Goal: Task Accomplishment & Management: Manage account settings

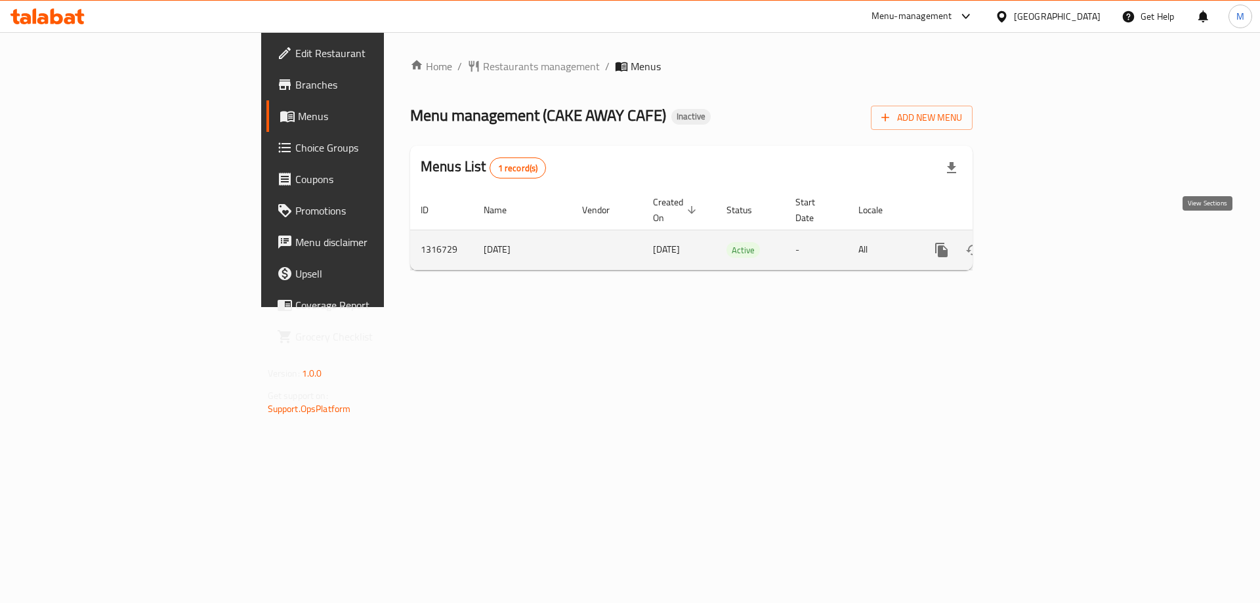
click at [1042, 244] on icon "enhanced table" at bounding box center [1036, 250] width 12 height 12
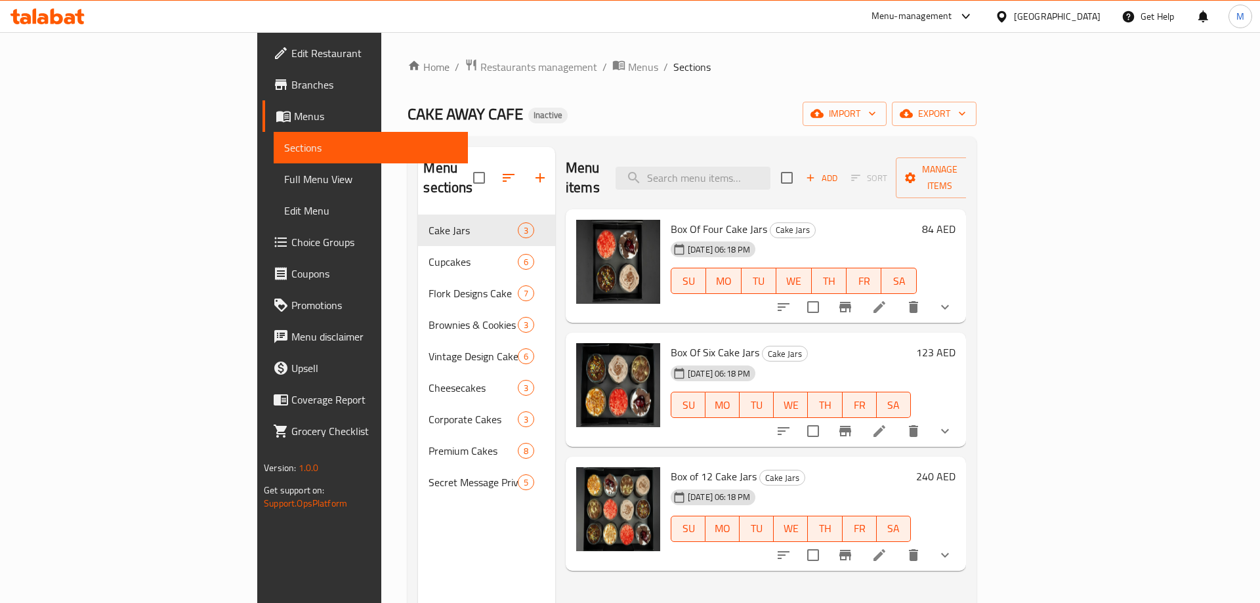
click at [418, 524] on div "Menu sections Cake Jars 3 Cupcakes 6 Flork Designs Cake 7 Brownies & Cookies 3 …" at bounding box center [486, 448] width 137 height 603
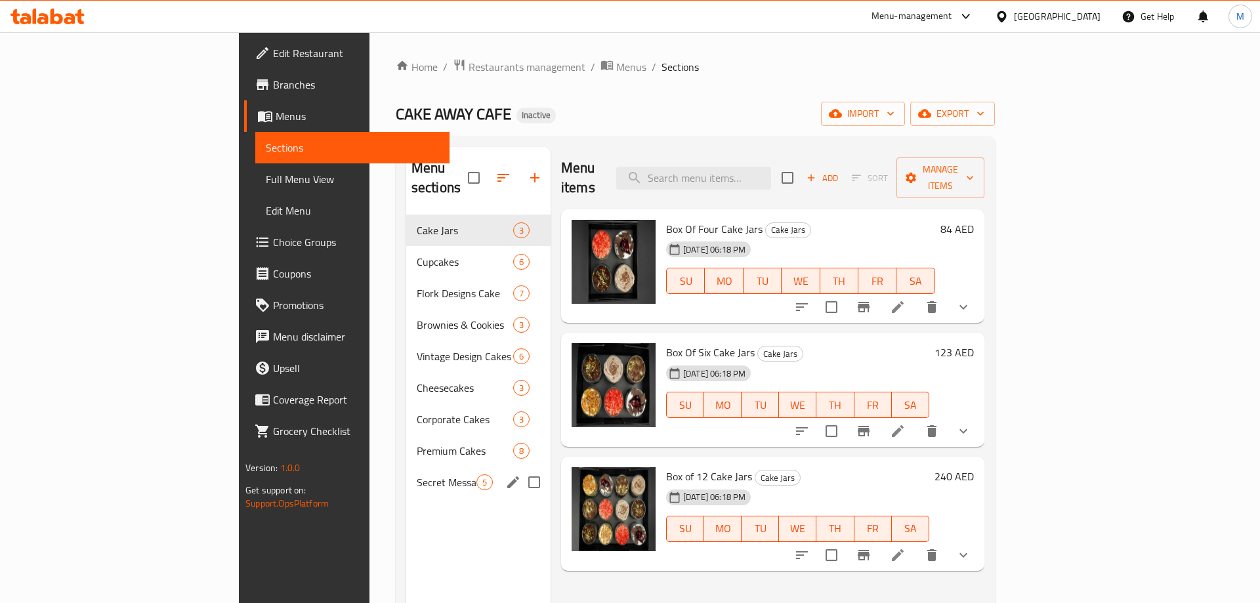
click at [417, 474] on span "Secret Message Privy Cakes" at bounding box center [447, 482] width 60 height 16
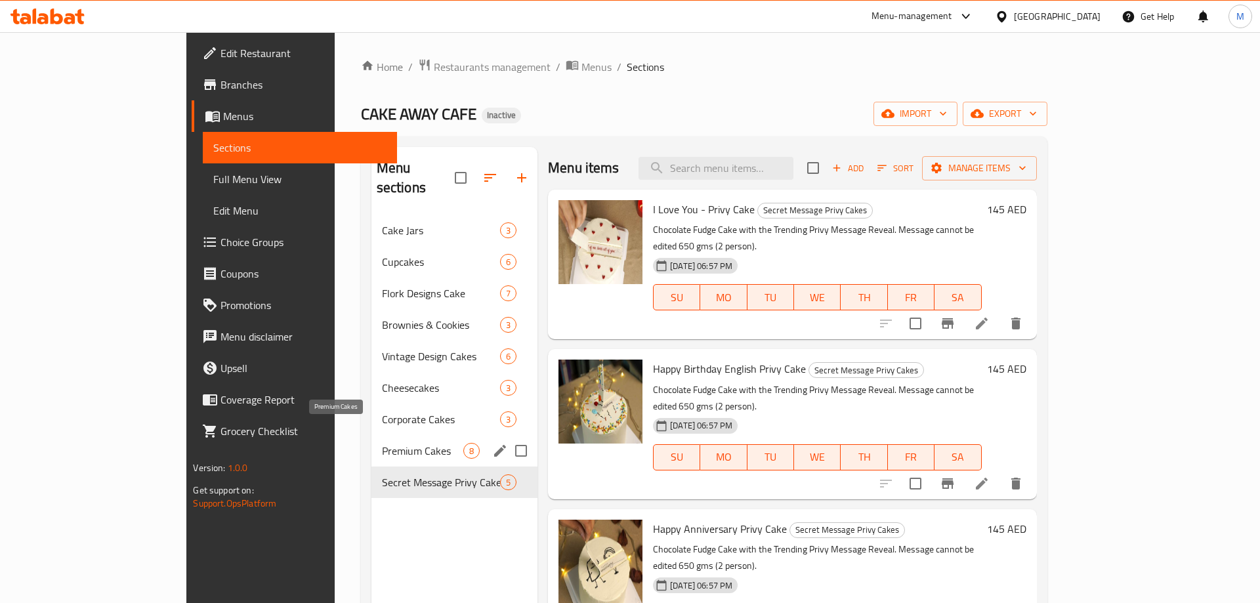
click at [382, 443] on span "Premium Cakes" at bounding box center [422, 451] width 81 height 16
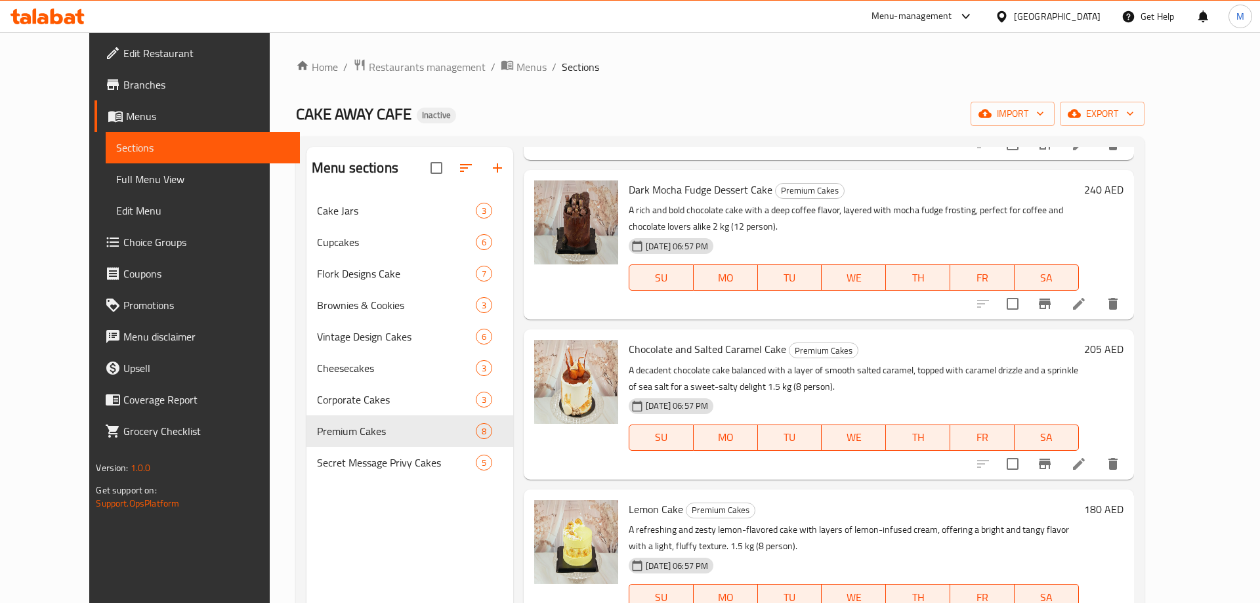
scroll to position [184, 0]
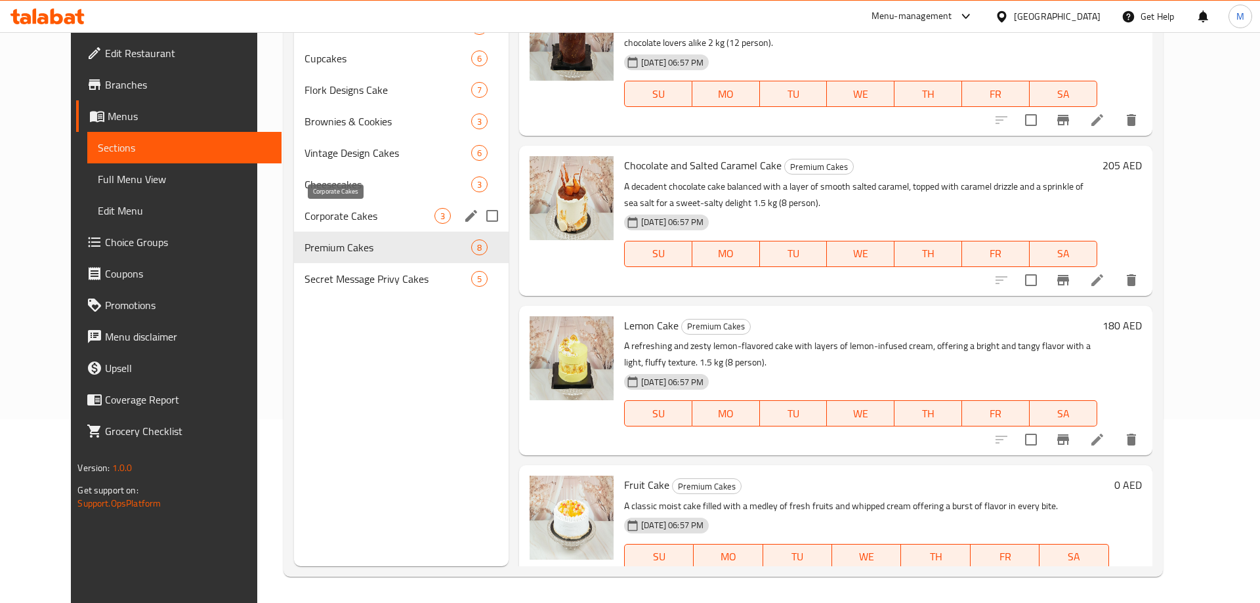
click at [354, 213] on span "Corporate Cakes" at bounding box center [369, 216] width 130 height 16
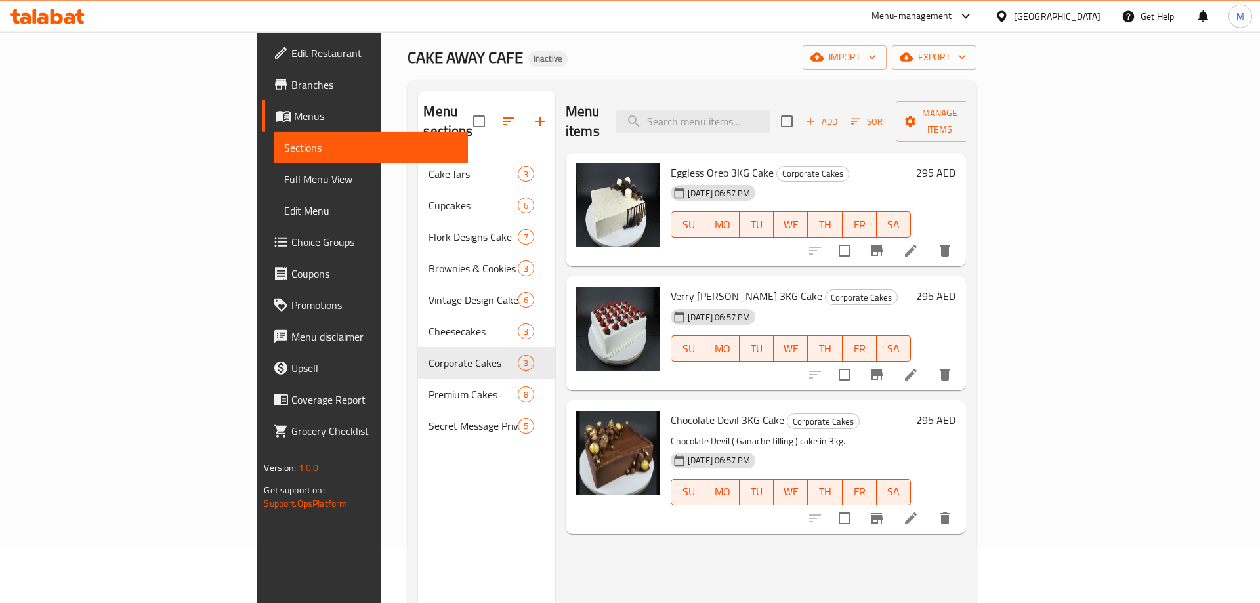
scroll to position [50, 0]
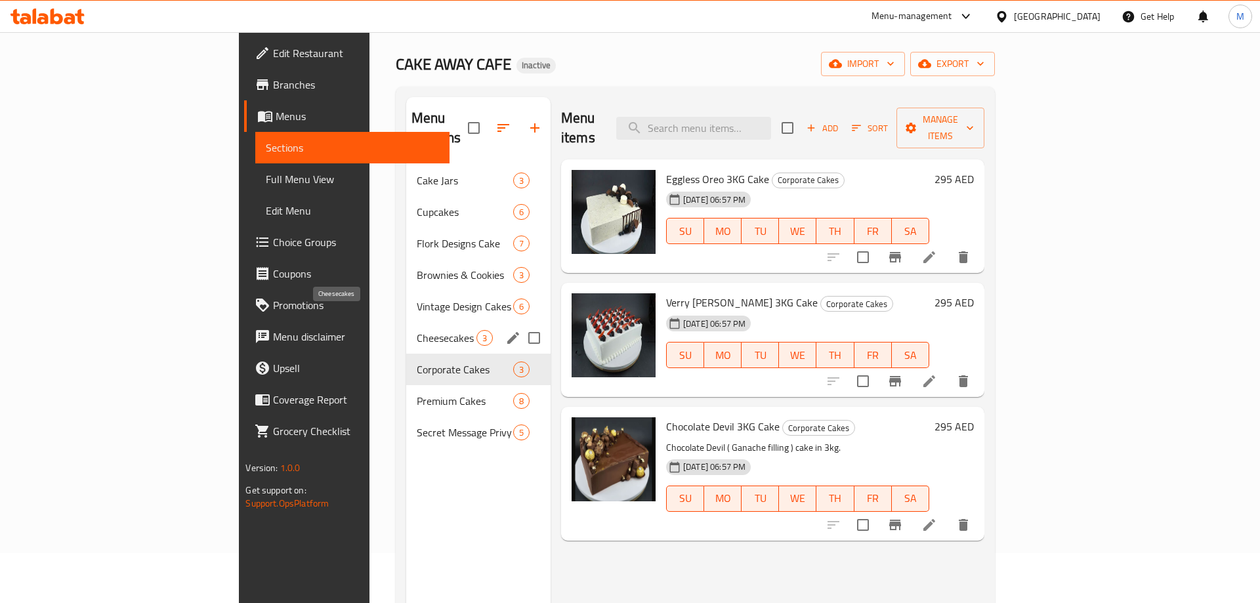
click at [417, 330] on span "Cheesecakes" at bounding box center [447, 338] width 60 height 16
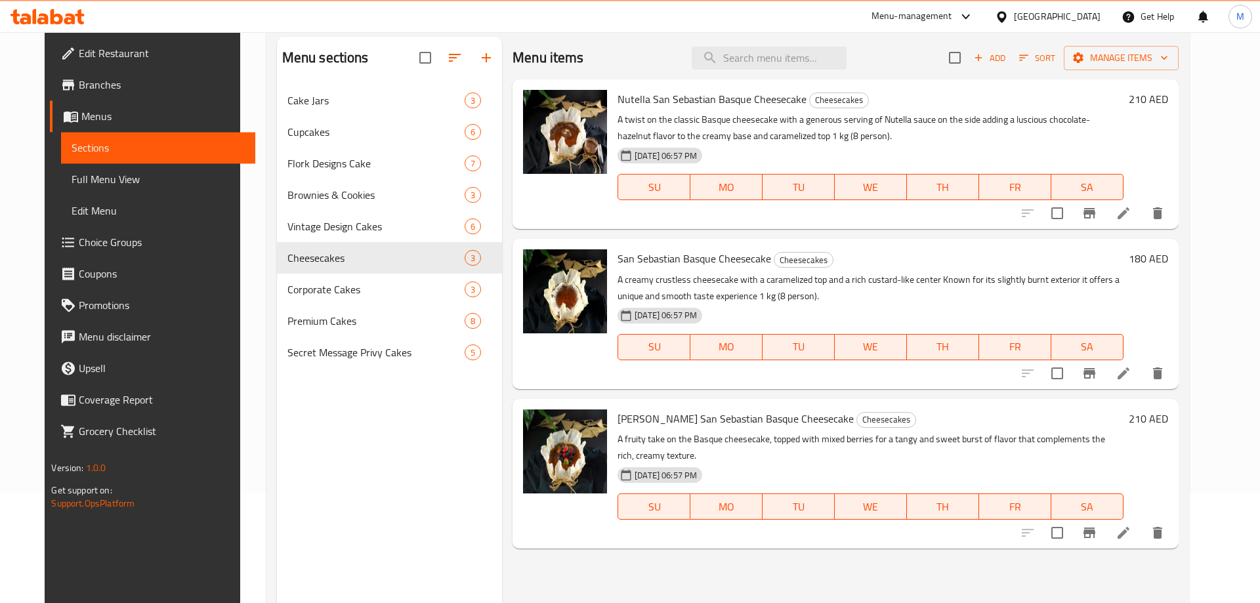
scroll to position [50, 0]
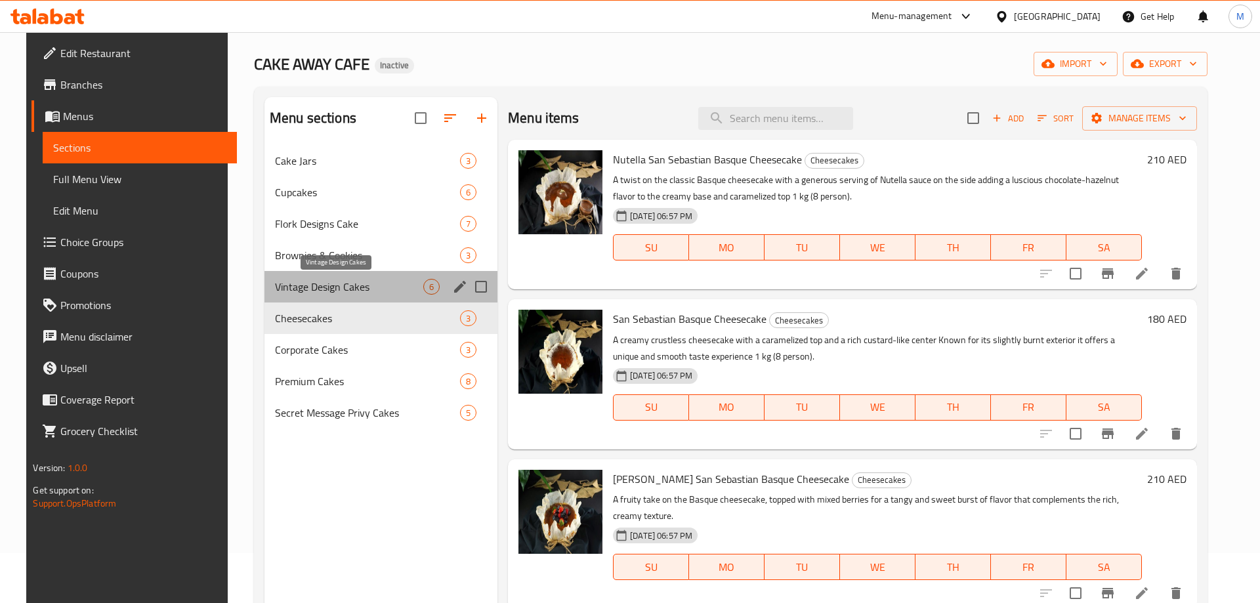
click at [318, 282] on span "Vintage Design Cakes" at bounding box center [349, 287] width 148 height 16
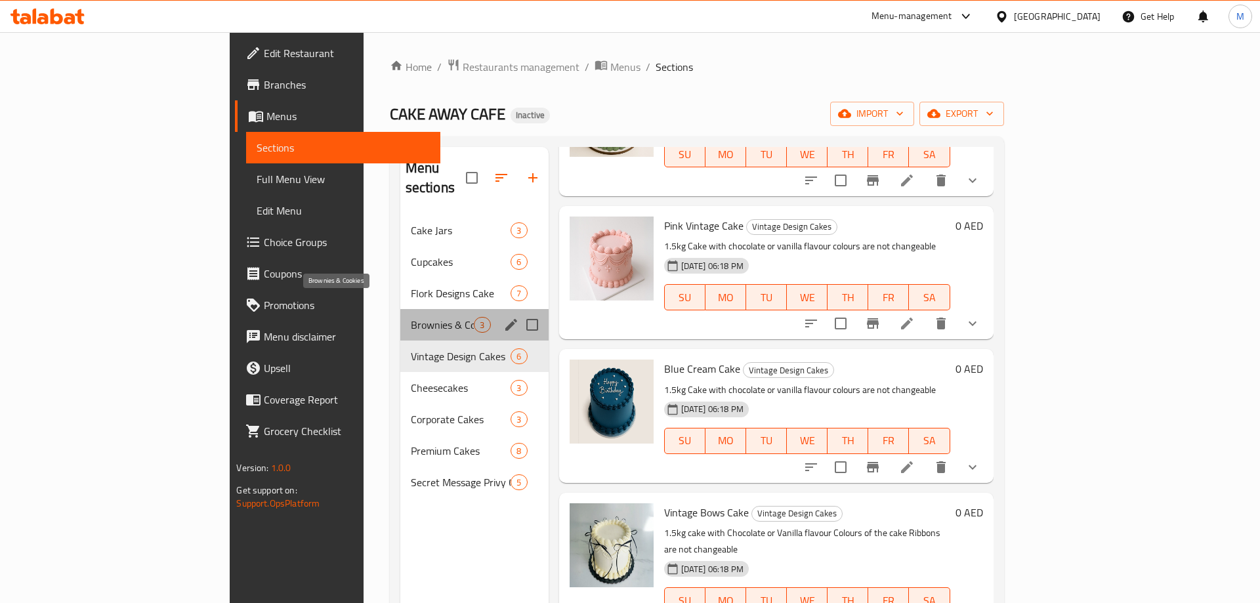
click at [411, 317] on span "Brownies & Cookies" at bounding box center [443, 325] width 64 height 16
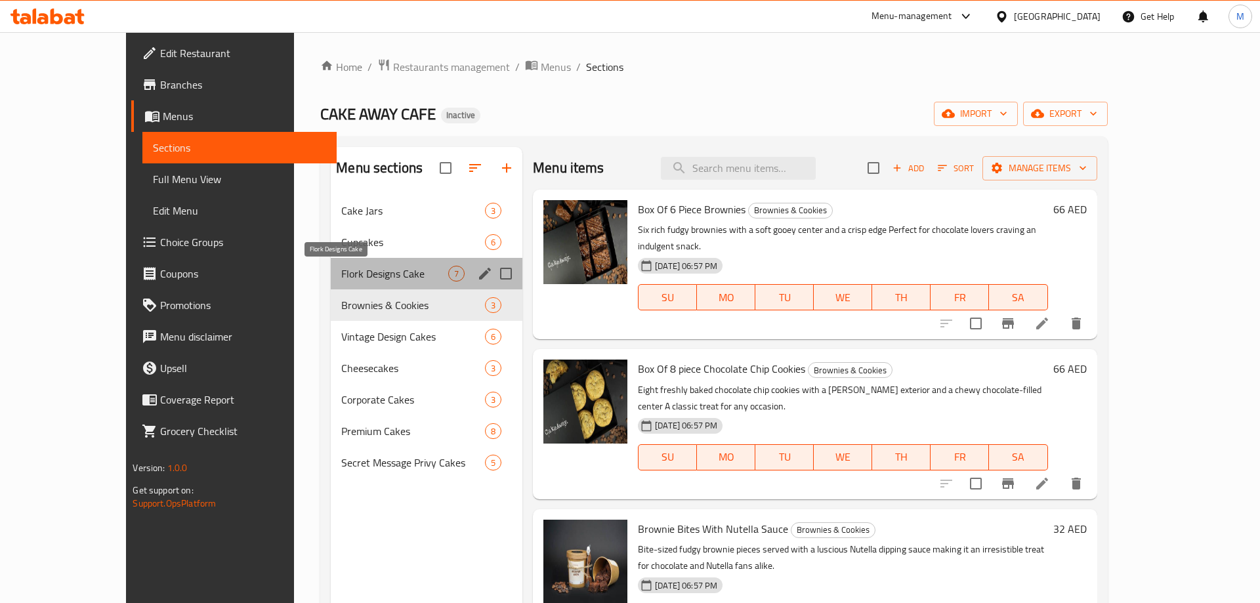
click at [341, 276] on span "Flork Designs Cake" at bounding box center [394, 274] width 107 height 16
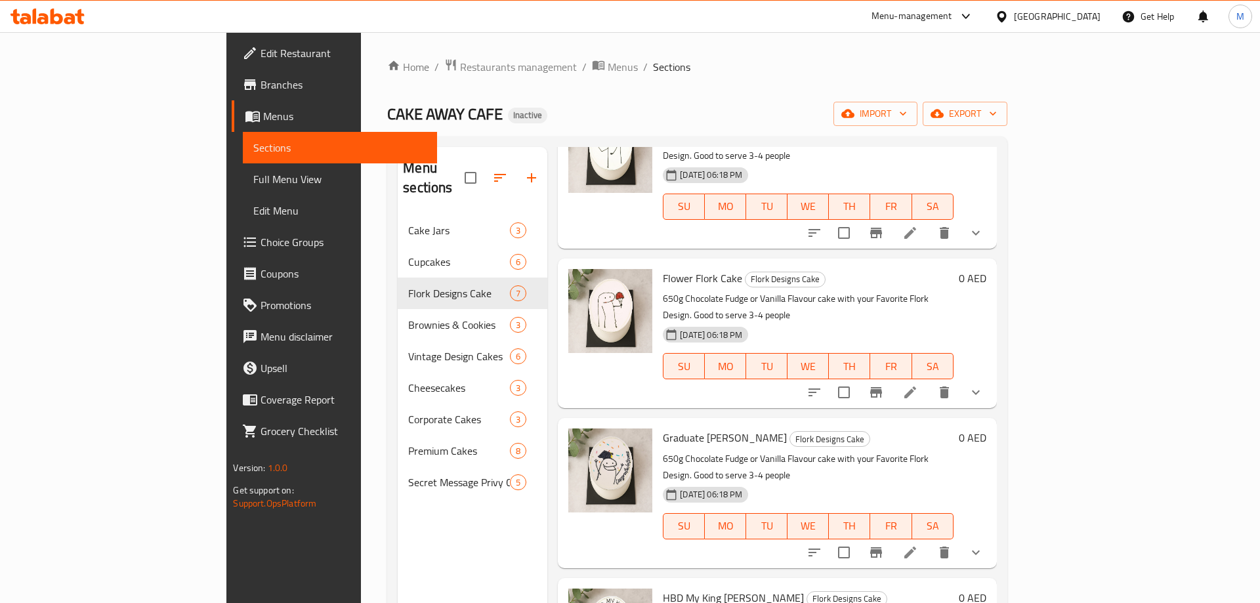
scroll to position [228, 0]
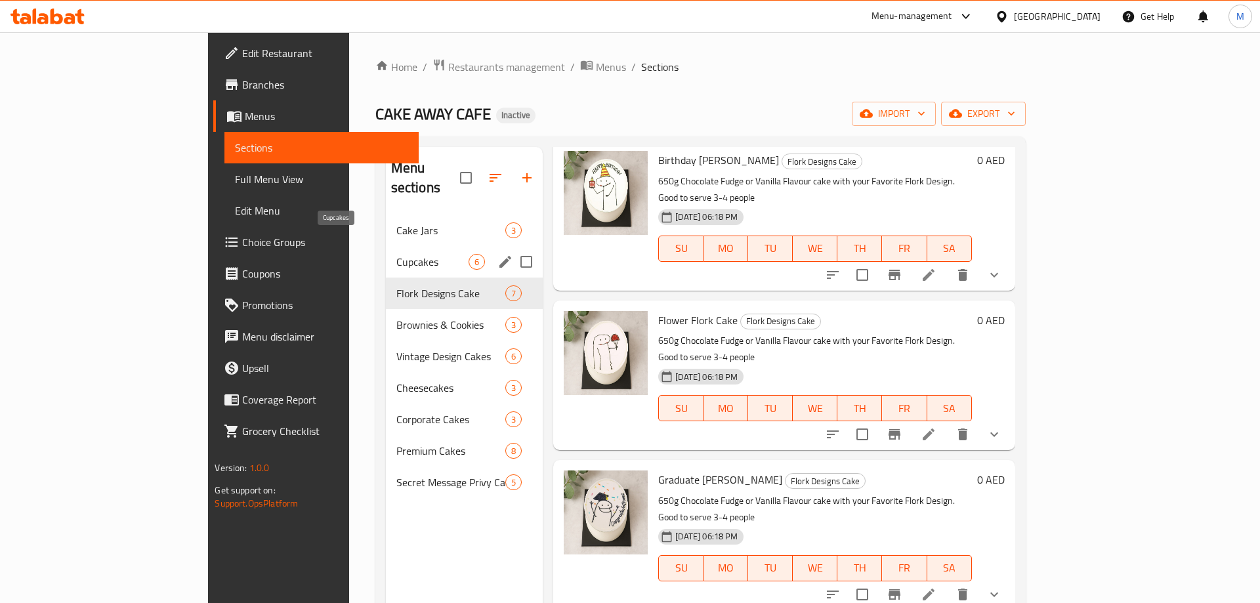
click at [396, 254] on span "Cupcakes" at bounding box center [432, 262] width 73 height 16
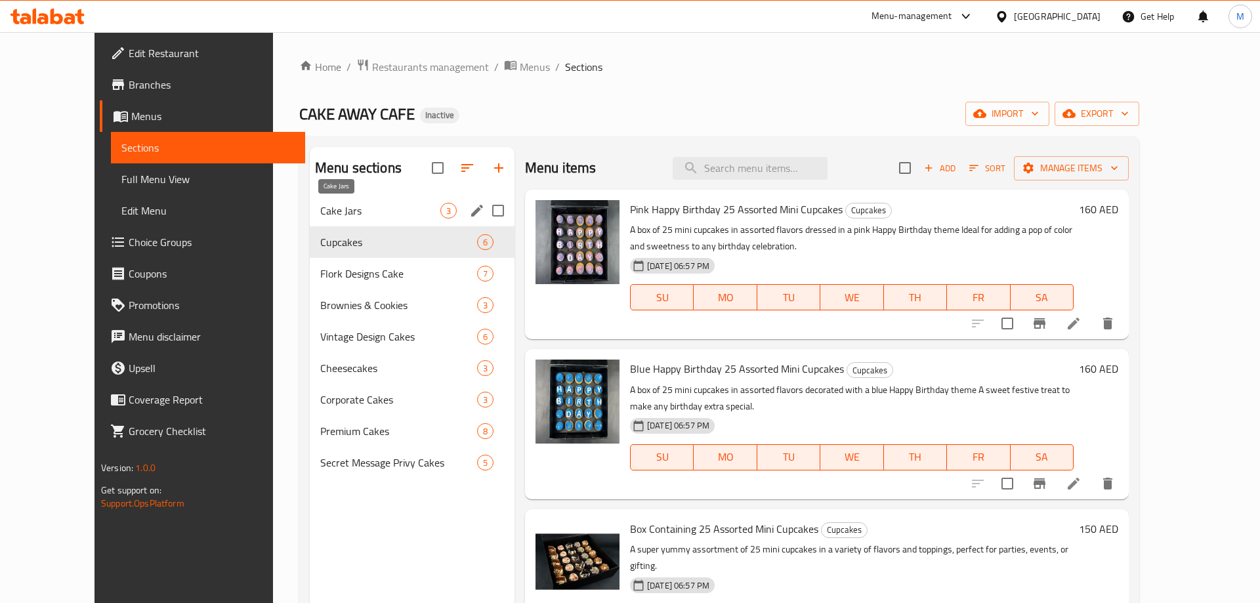
click at [371, 211] on span "Cake Jars" at bounding box center [380, 211] width 120 height 16
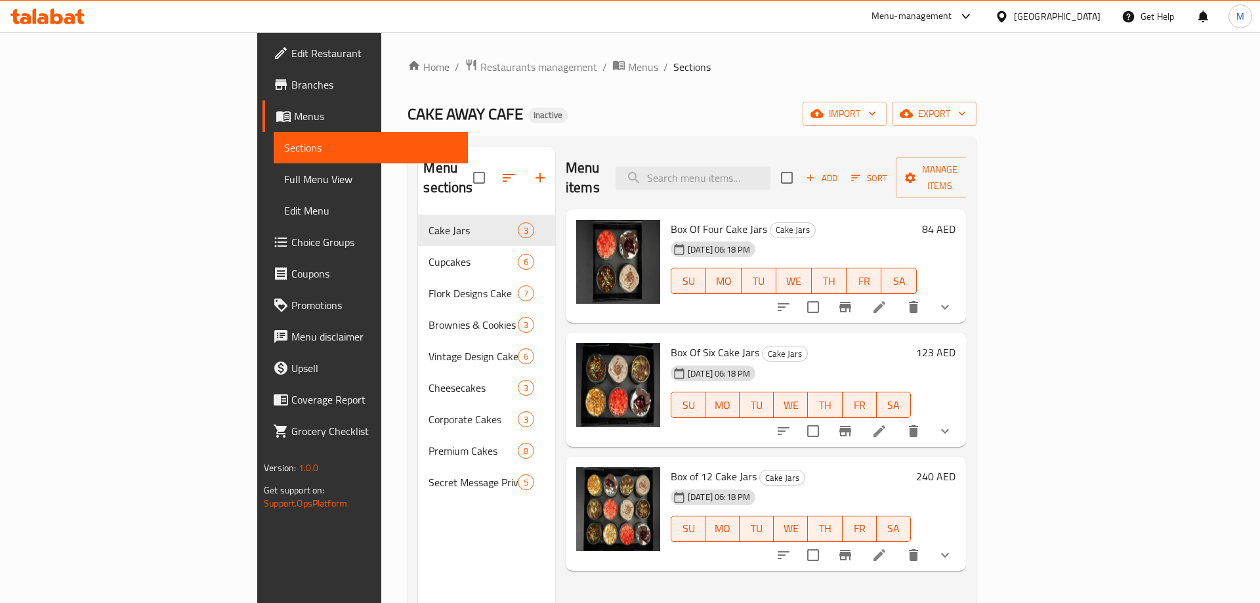
click at [555, 304] on div "Menu items Add Sort Manage items Box Of Four Cake Jars Cake Jars [DATE] 06:18 P…" at bounding box center [760, 448] width 411 height 603
click at [569, 93] on div "Home / Restaurants management / Menus / Sections CAKE AWAY CAFE Inactive import…" at bounding box center [691, 409] width 568 height 702
click at [591, 150] on div "Menu items Add Sort Manage items" at bounding box center [766, 178] width 400 height 62
click at [715, 67] on ol "Home / Restaurants management / Menus / Sections" at bounding box center [691, 66] width 568 height 17
click at [660, 115] on div "CAKE AWAY CAFE Inactive import export" at bounding box center [691, 114] width 568 height 24
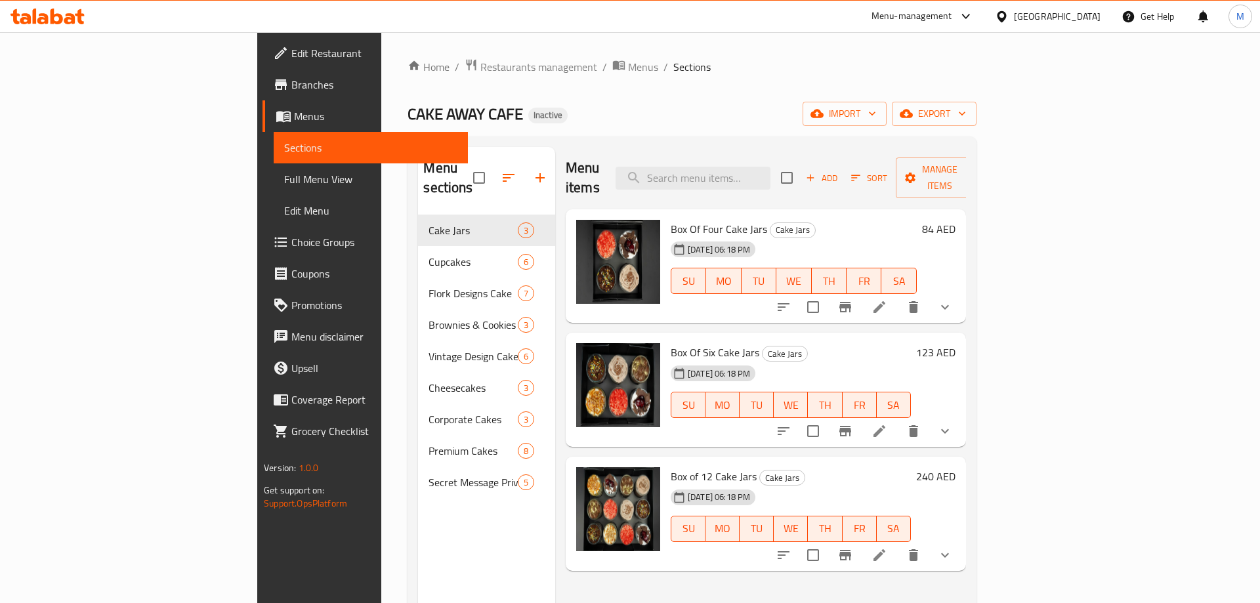
click at [1062, 19] on div "[GEOGRAPHIC_DATA]" at bounding box center [1057, 16] width 87 height 14
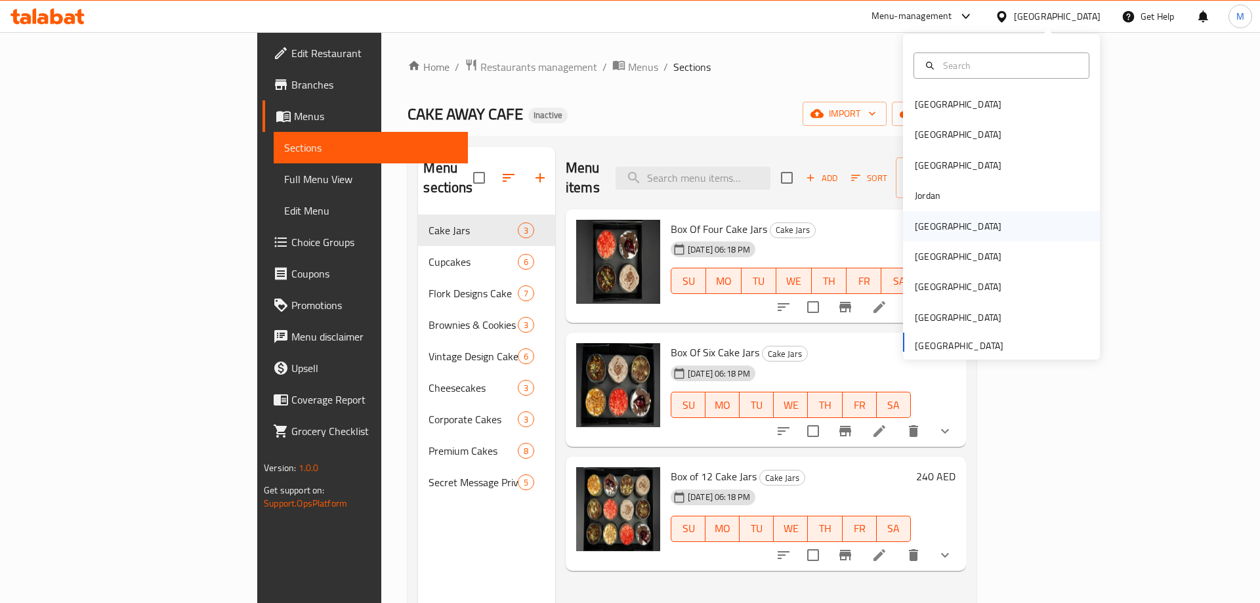
click at [956, 228] on div "[GEOGRAPHIC_DATA]" at bounding box center [1001, 226] width 197 height 30
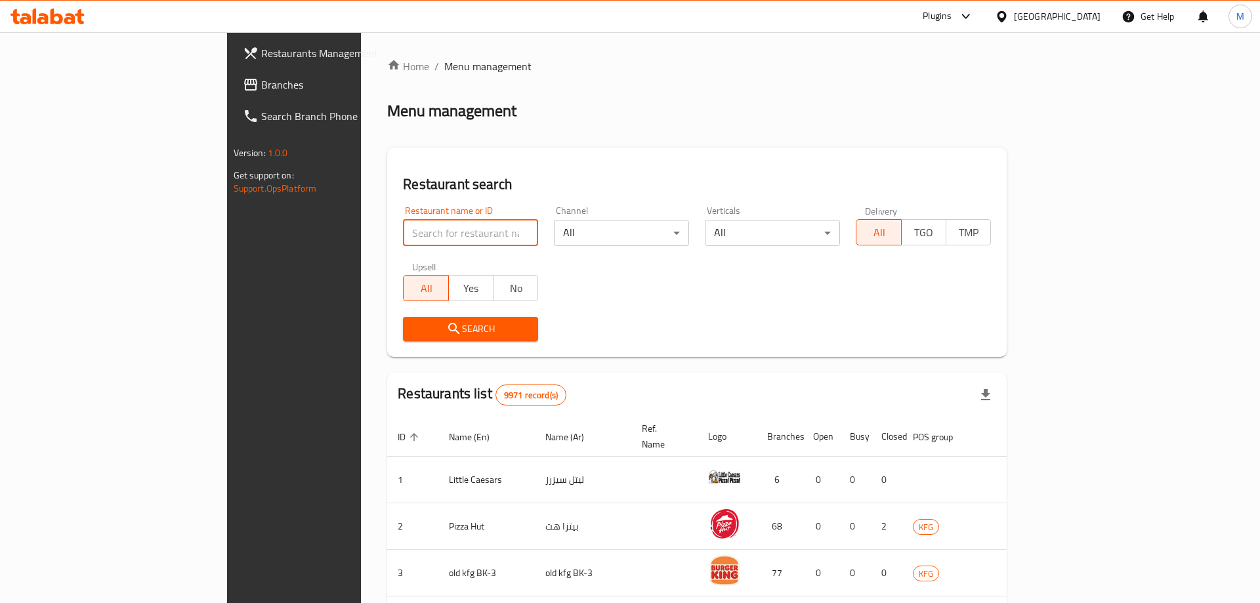
paste input "Sky Key Store"
type input "Sky Key Store"
click at [446, 334] on icon "submit" at bounding box center [454, 329] width 16 height 16
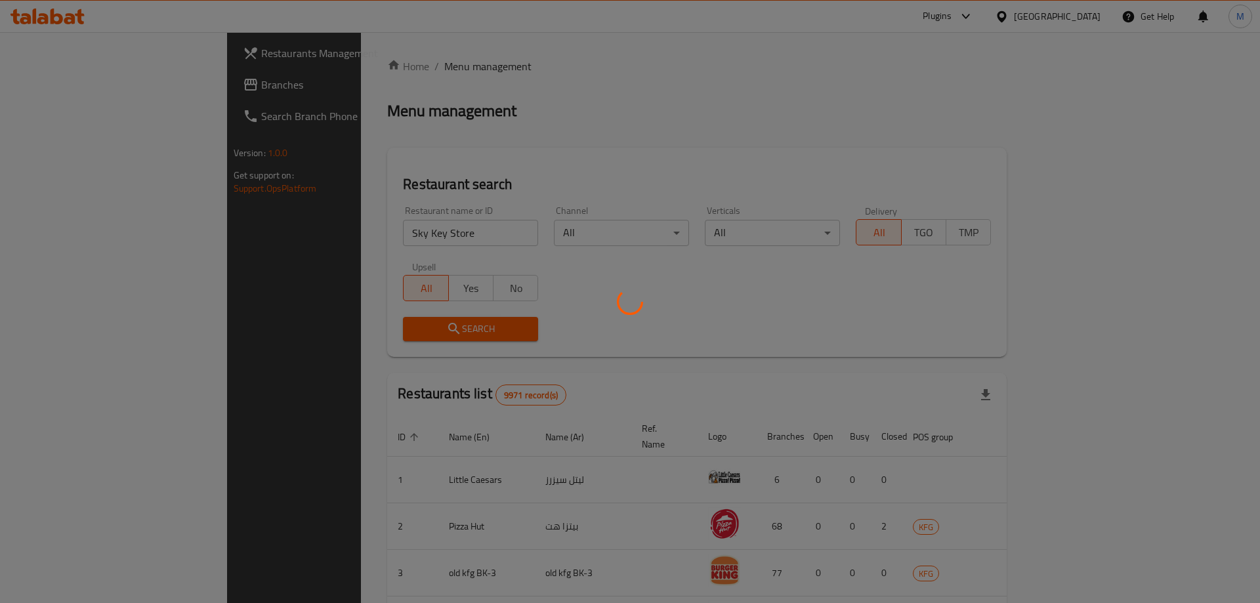
drag, startPoint x: 370, startPoint y: 238, endPoint x: 528, endPoint y: 348, distance: 192.8
click at [356, 334] on div at bounding box center [630, 301] width 1260 height 603
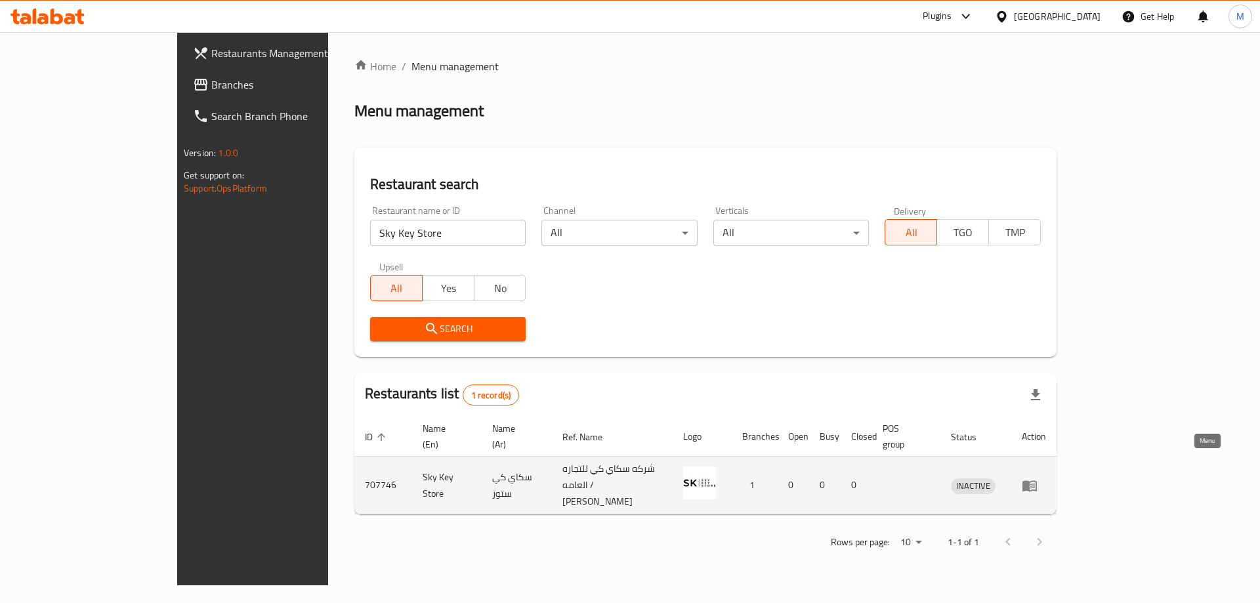
click at [1037, 478] on icon "enhanced table" at bounding box center [1030, 486] width 16 height 16
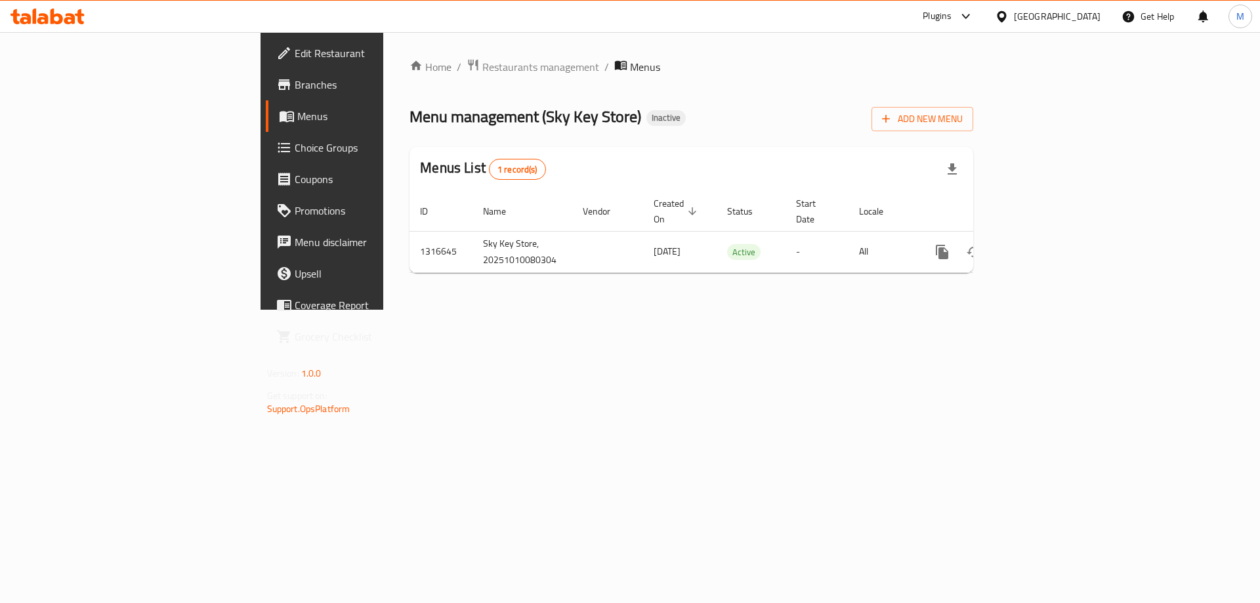
click at [295, 58] on span "Edit Restaurant" at bounding box center [378, 53] width 166 height 16
